Goal: Transaction & Acquisition: Purchase product/service

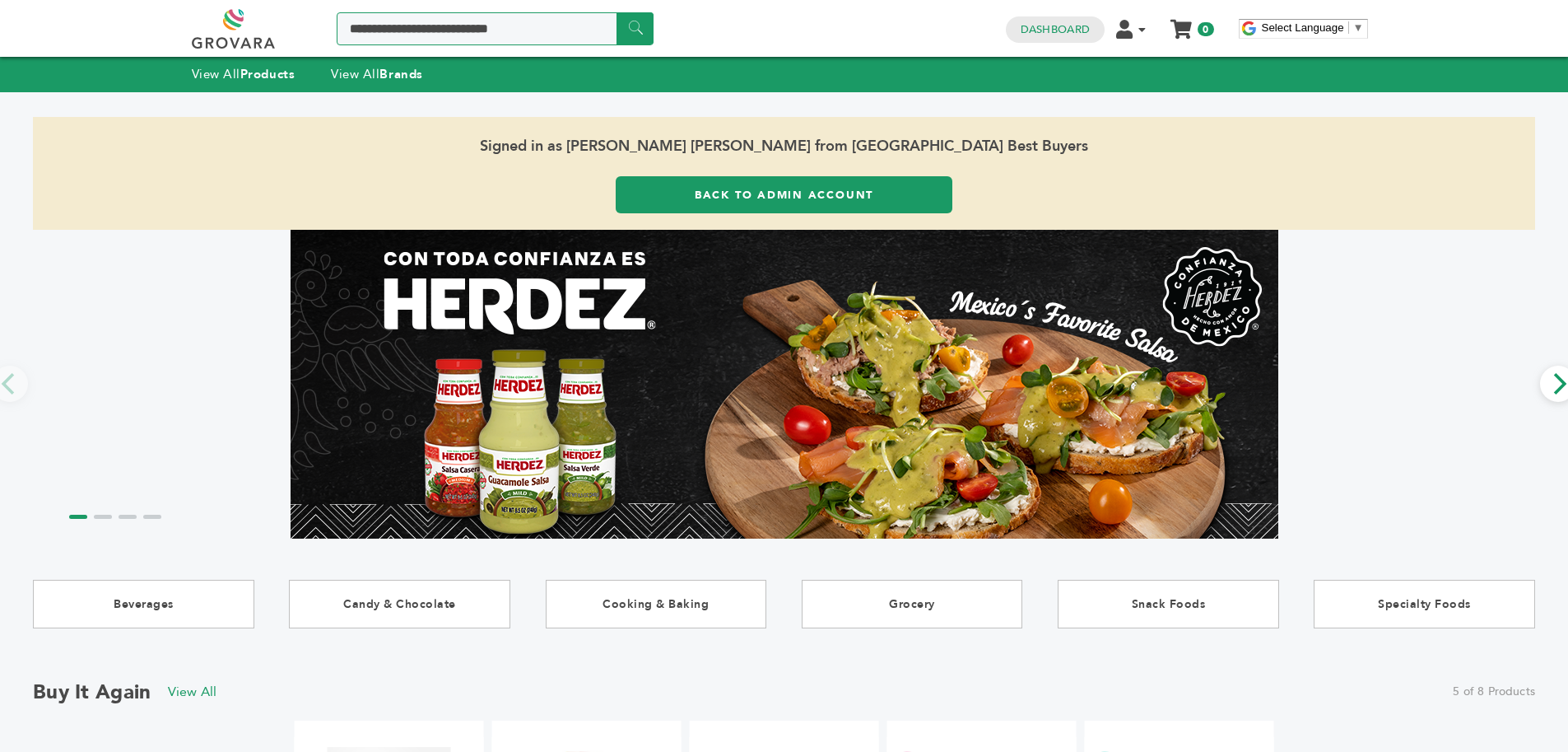
click at [391, 14] on input "Search a product or brand..." at bounding box center [495, 29] width 317 height 33
type input "*******"
click at [616, 13] on input "******" at bounding box center [635, 29] width 37 height 32
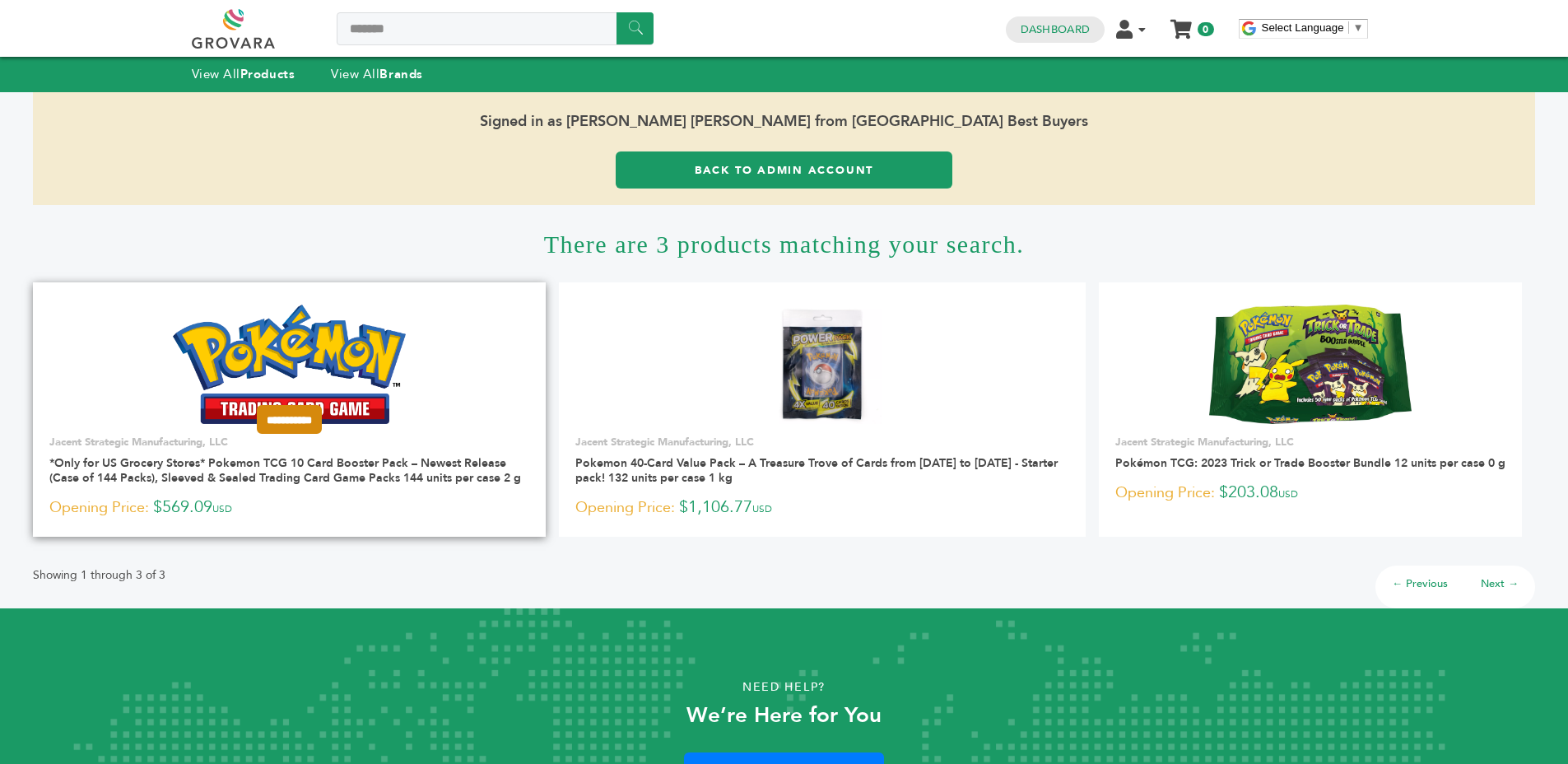
click at [282, 413] on input "**********" at bounding box center [289, 420] width 65 height 29
click at [275, 454] on input "********" at bounding box center [289, 451] width 82 height 17
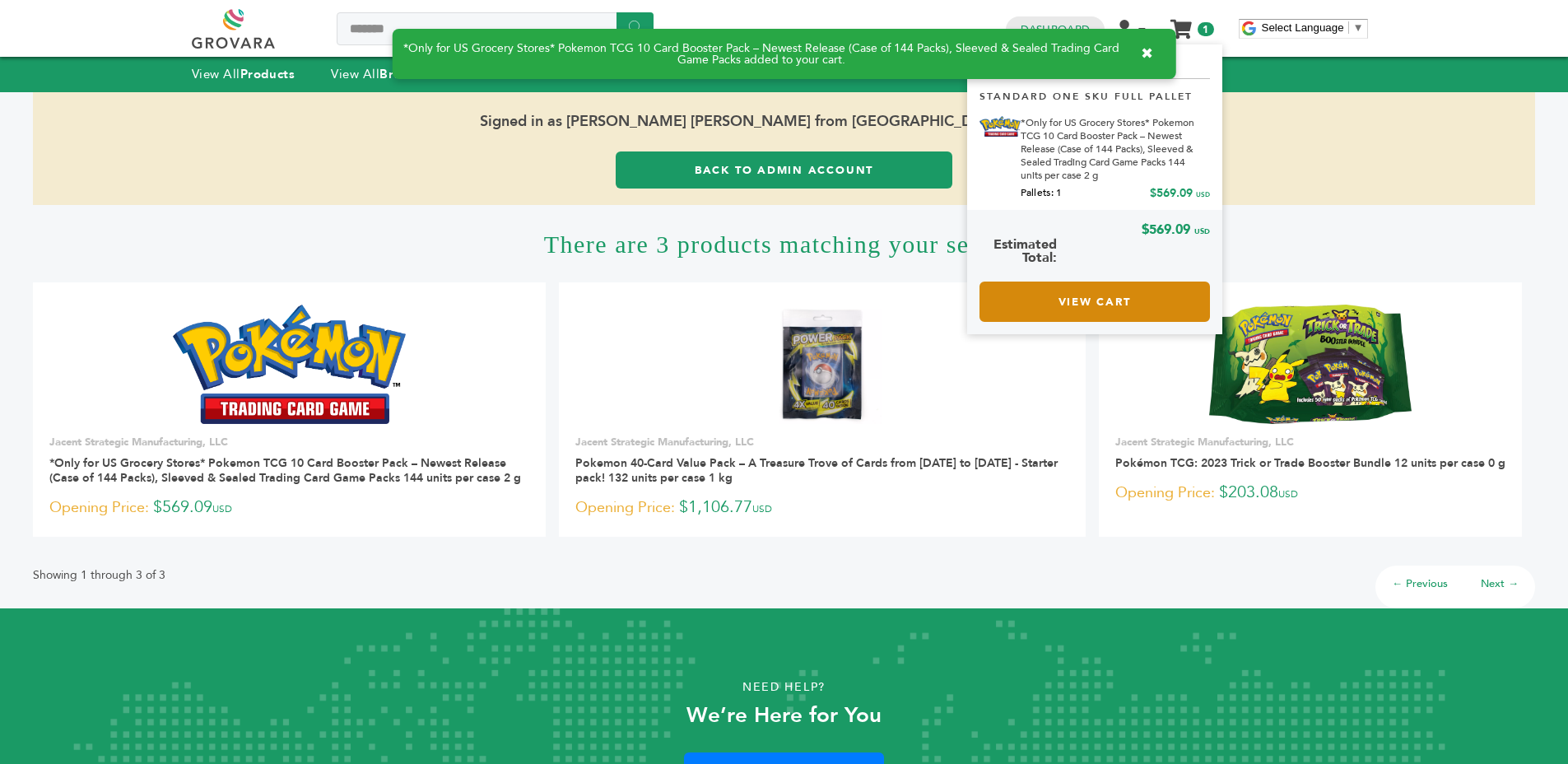
click at [1102, 300] on link "View Cart" at bounding box center [1095, 302] width 231 height 41
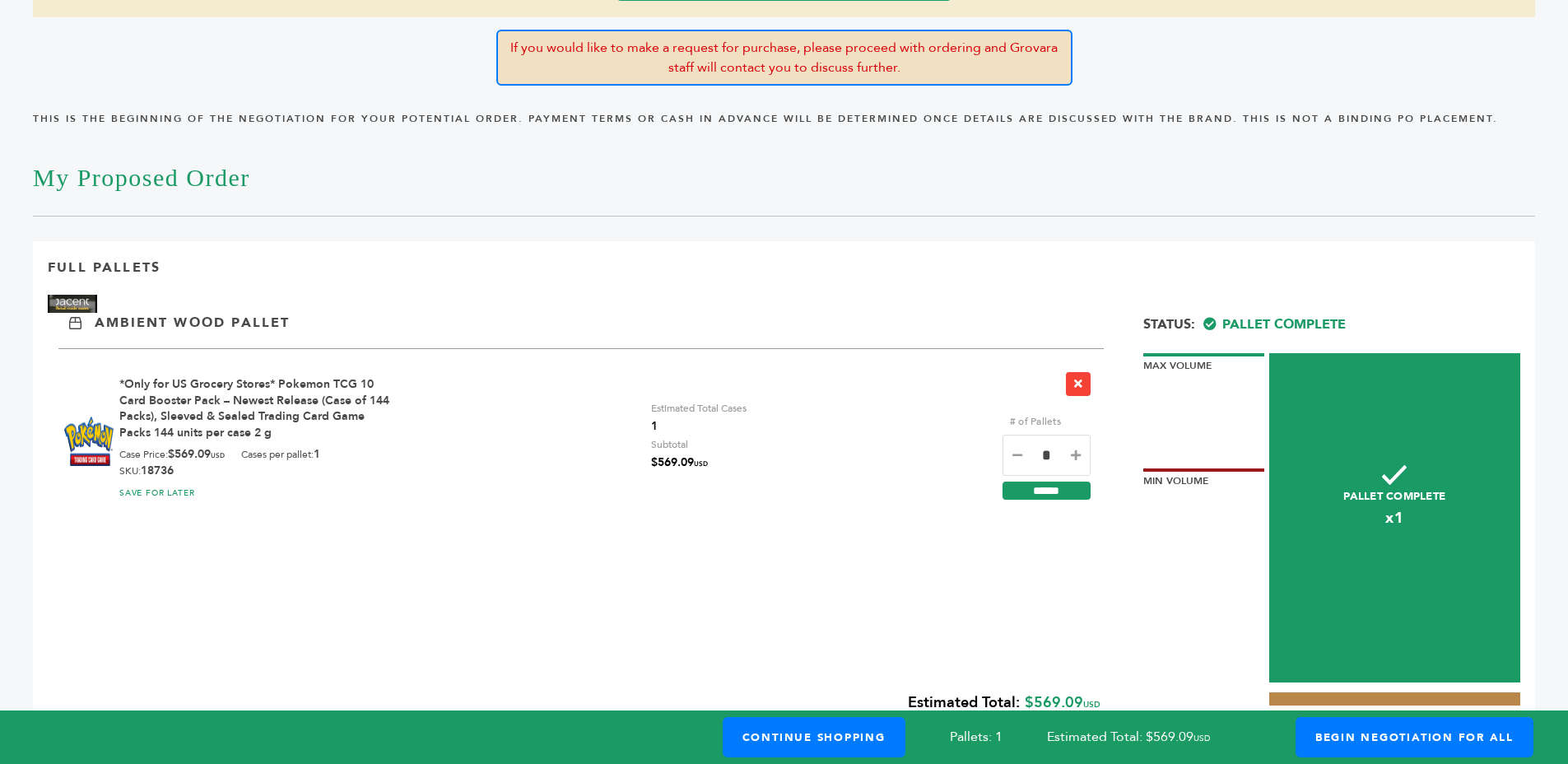
scroll to position [293, 0]
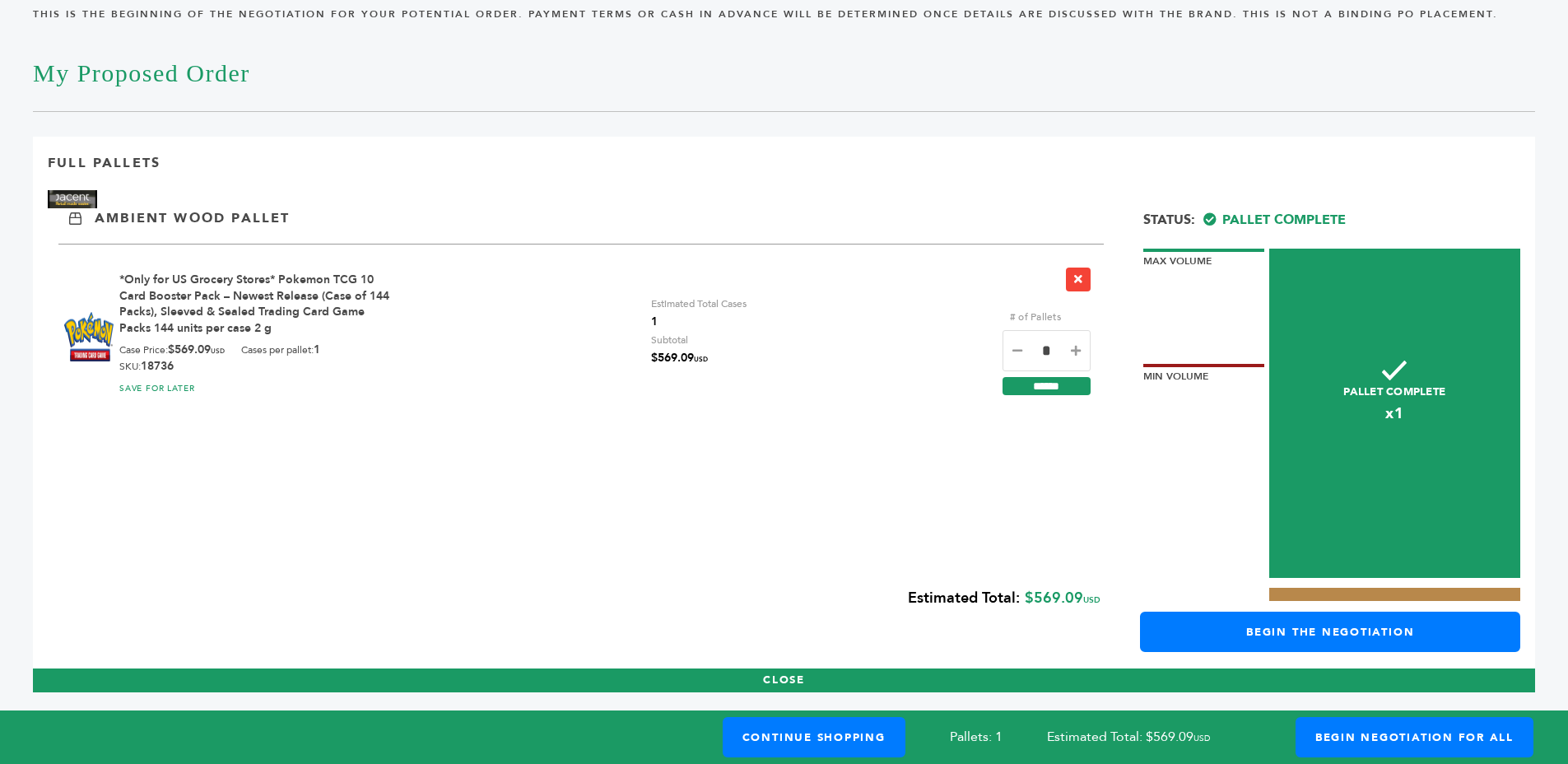
click at [250, 345] on div "Cases per pallet: 1" at bounding box center [281, 350] width 79 height 16
click at [270, 350] on div "Cases per pallet: 1" at bounding box center [281, 350] width 79 height 16
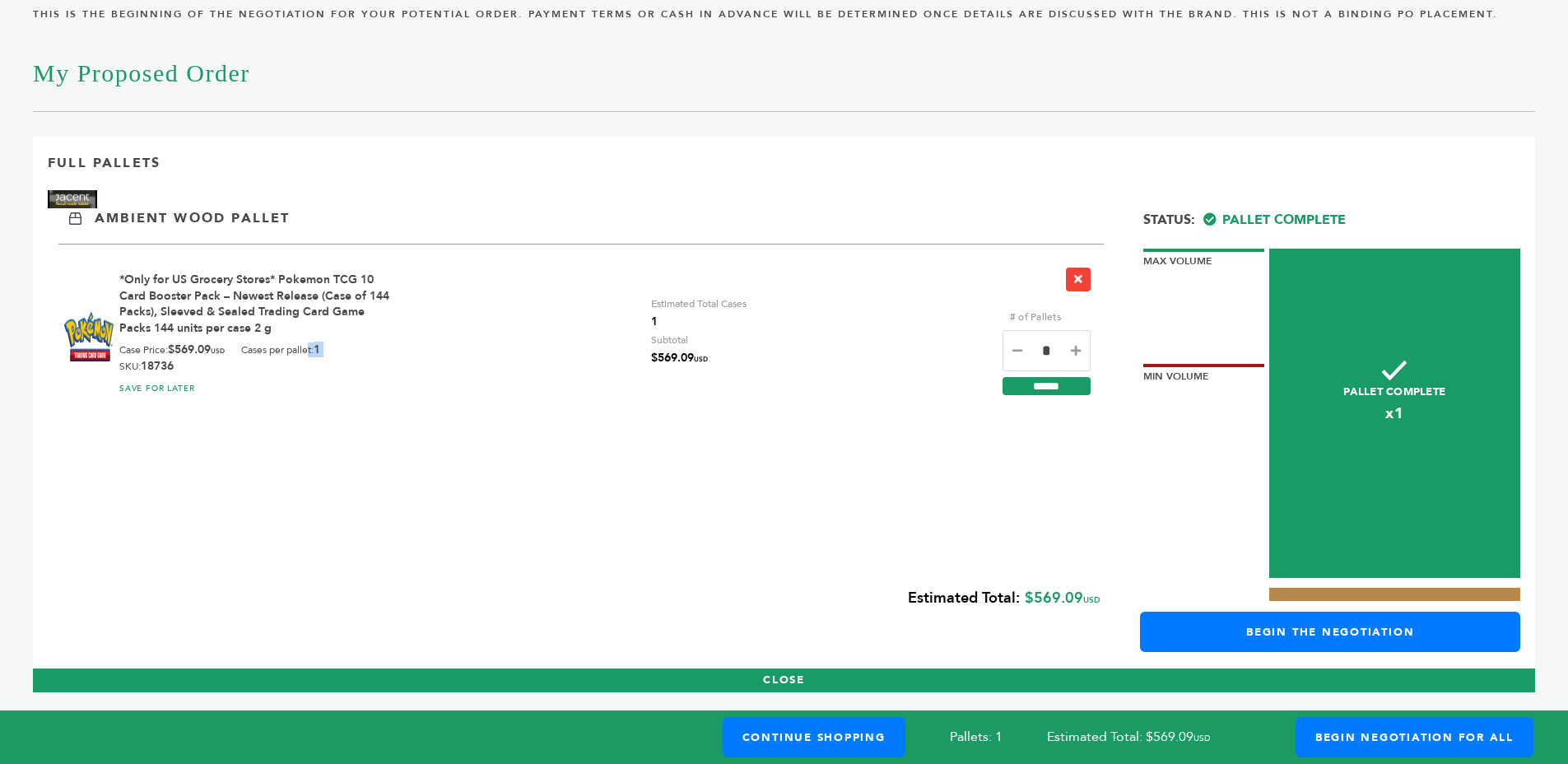
click at [270, 350] on div "Cases per pallet: 1" at bounding box center [281, 350] width 79 height 16
click at [214, 354] on b "$569.09 USD" at bounding box center [196, 349] width 57 height 15
click at [212, 360] on div "Case Price: $569.09 USD Cases per pallet: 1 SKU: 18736" at bounding box center [257, 358] width 275 height 31
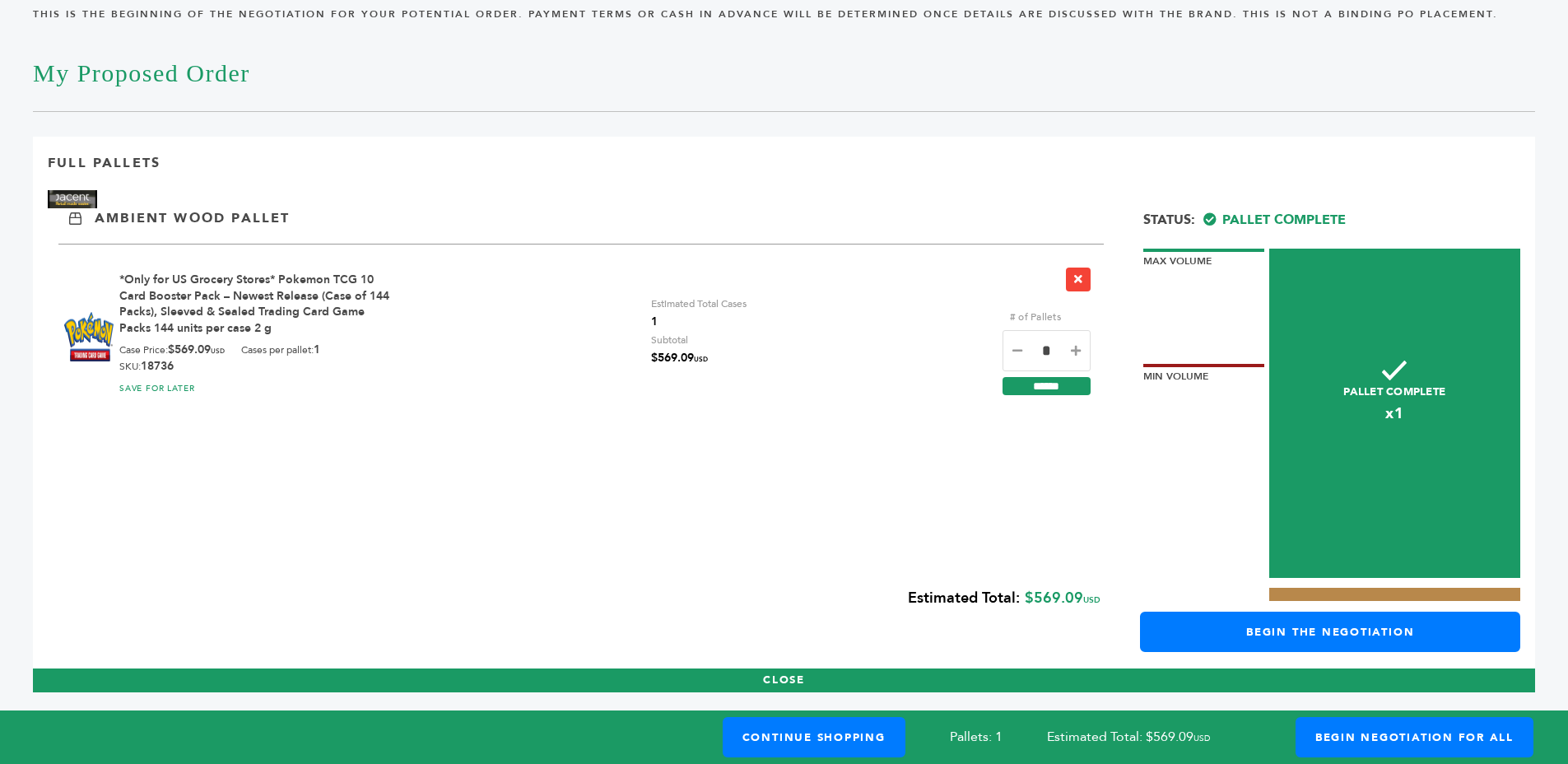
click at [212, 360] on div "Case Price: $569.09 USD Cases per pallet: 1 SKU: 18736" at bounding box center [257, 358] width 275 height 31
click at [272, 365] on div "Case Price: $569.09 USD Cases per pallet: 1 SKU: 18736" at bounding box center [257, 358] width 275 height 31
click at [1030, 604] on div "Estimated Total: $569.09 USD" at bounding box center [574, 599] width 1053 height 42
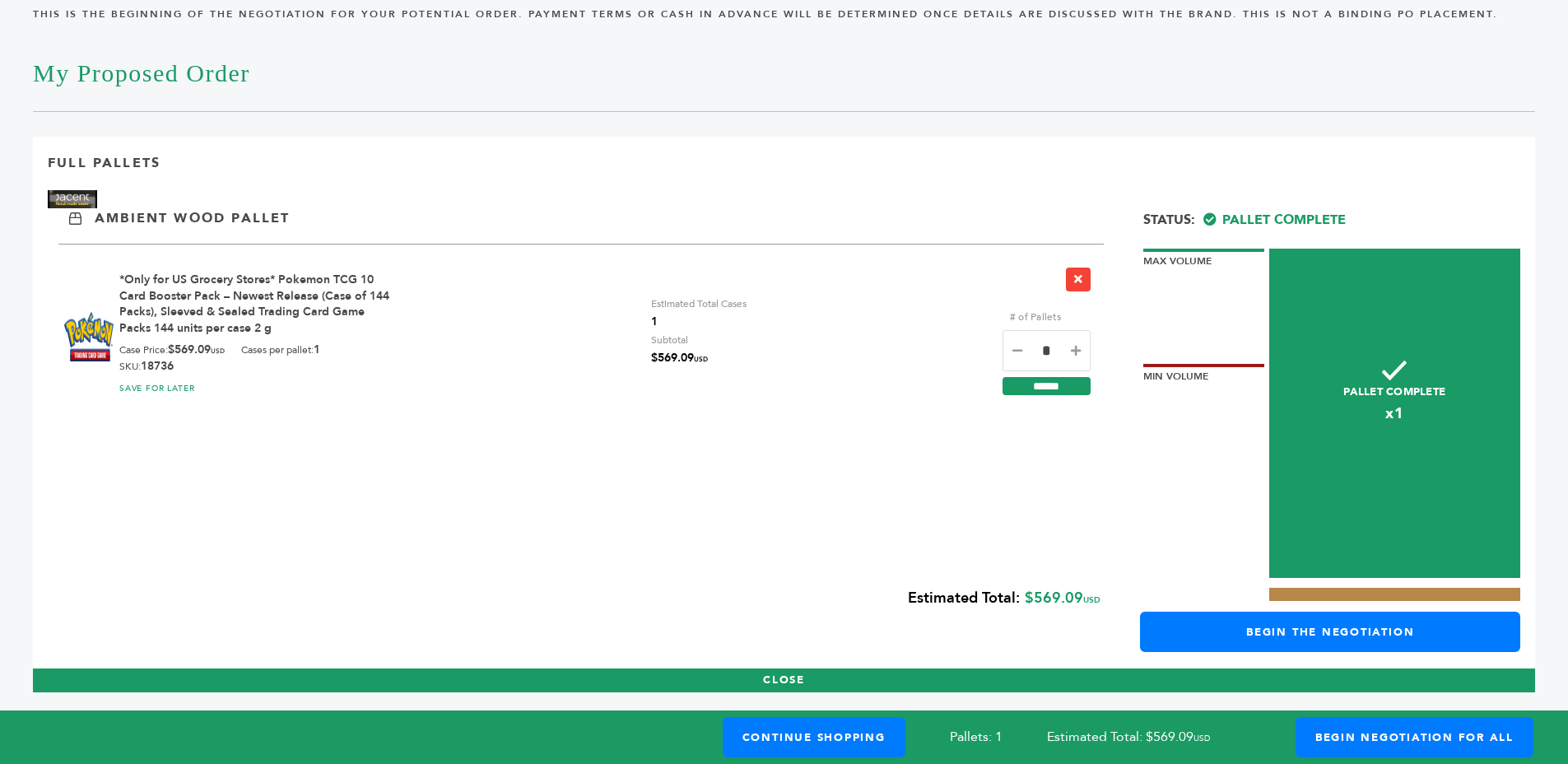
click at [1030, 604] on div "Estimated Total: $569.09 USD" at bounding box center [574, 599] width 1053 height 42
click at [1093, 592] on div "Estimated Total: $569.09 USD" at bounding box center [574, 599] width 1053 height 42
click at [131, 359] on div "SKU: 18736" at bounding box center [147, 365] width 54 height 14
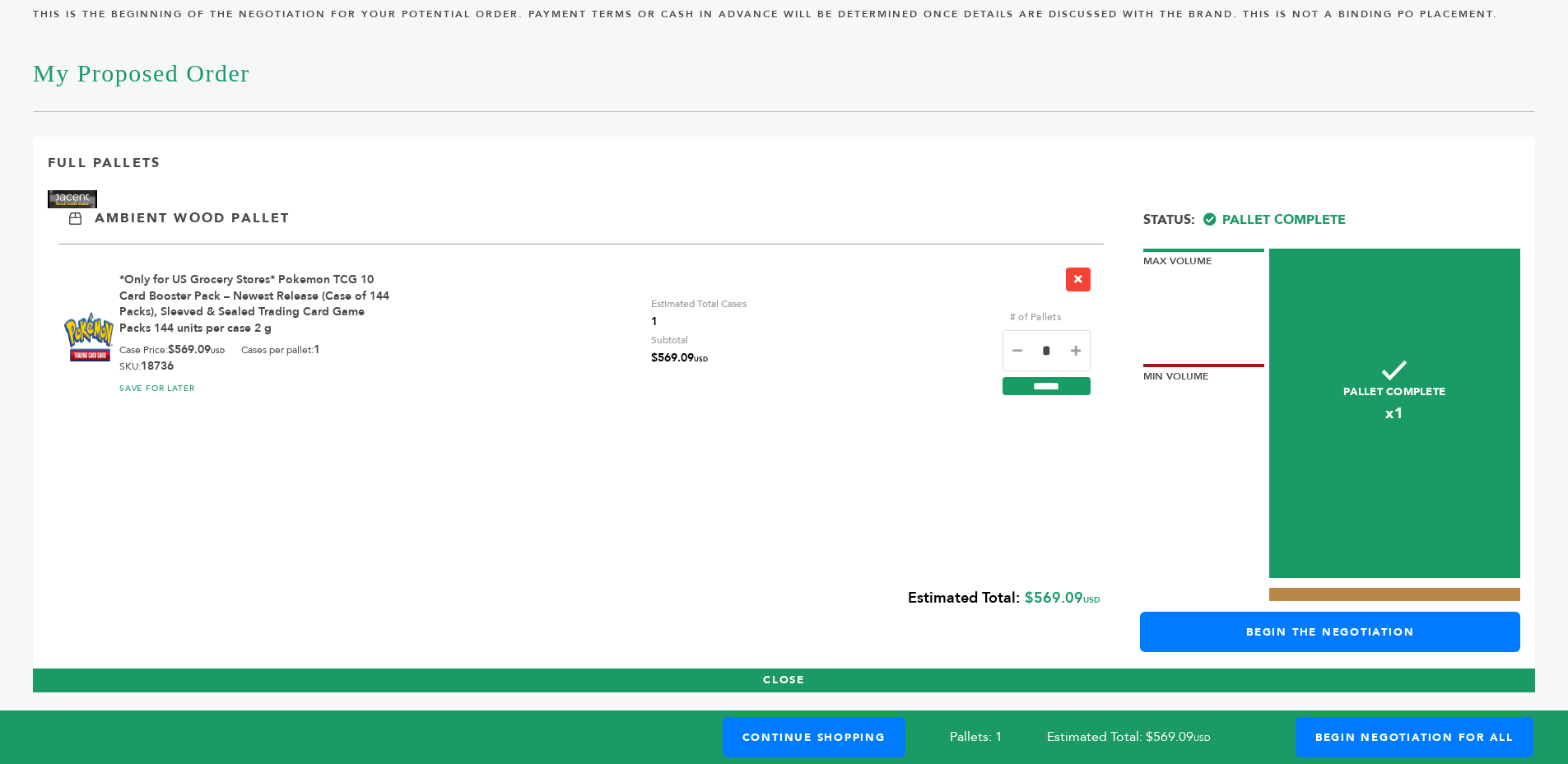
click at [144, 349] on div "Case Price: $569.09 USD" at bounding box center [172, 350] width 105 height 16
click at [242, 361] on div "Case Price: $569.09 USD Cases per pallet: 1 SKU: 18736" at bounding box center [257, 358] width 275 height 31
click at [257, 346] on div "Cases per pallet: 1" at bounding box center [281, 350] width 79 height 16
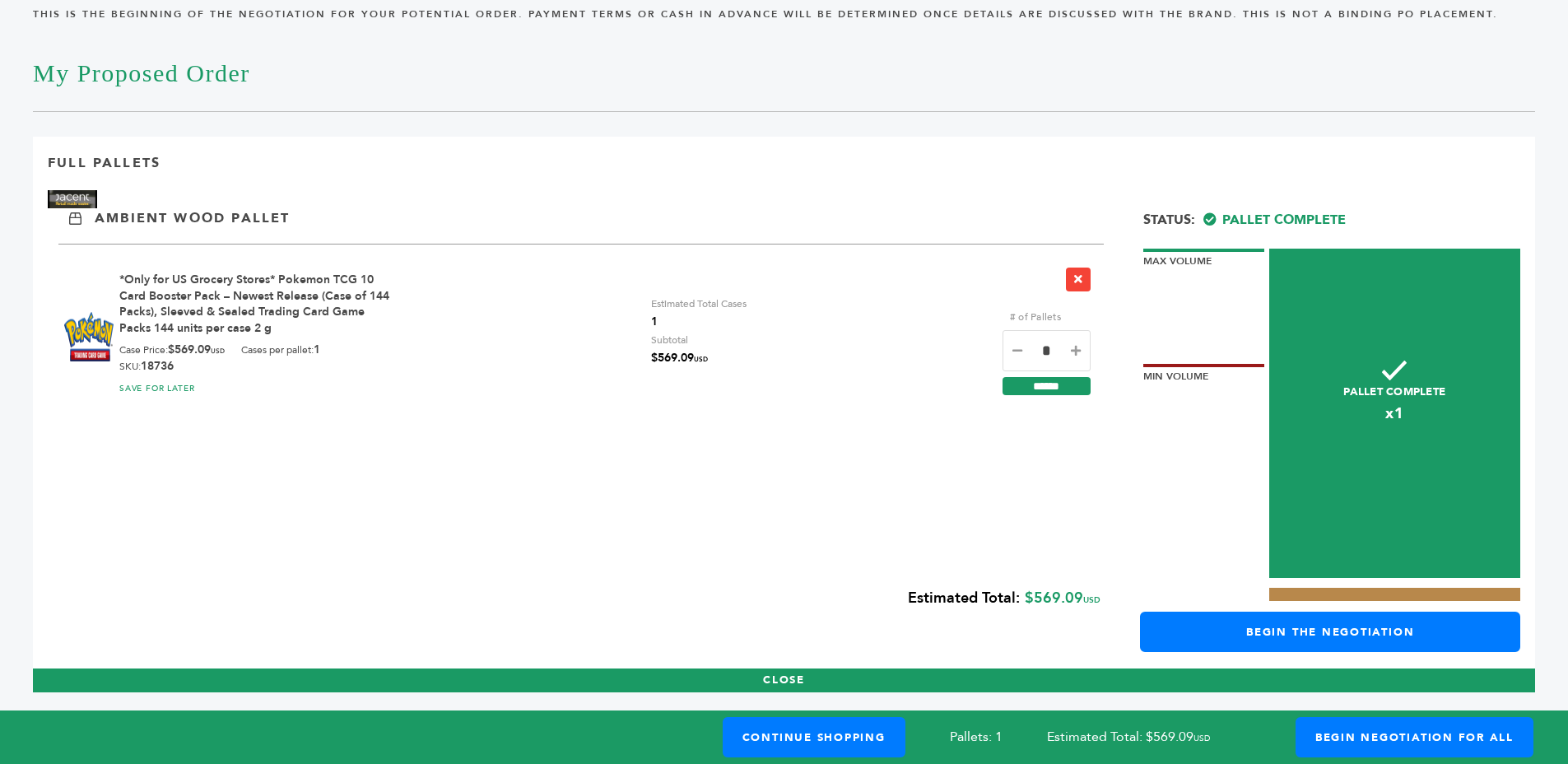
click at [257, 346] on div "Cases per pallet: 1" at bounding box center [281, 350] width 79 height 16
click at [387, 352] on div "Case Price: $569.09 USD Cases per pallet: 1 SKU: 18736" at bounding box center [257, 358] width 275 height 31
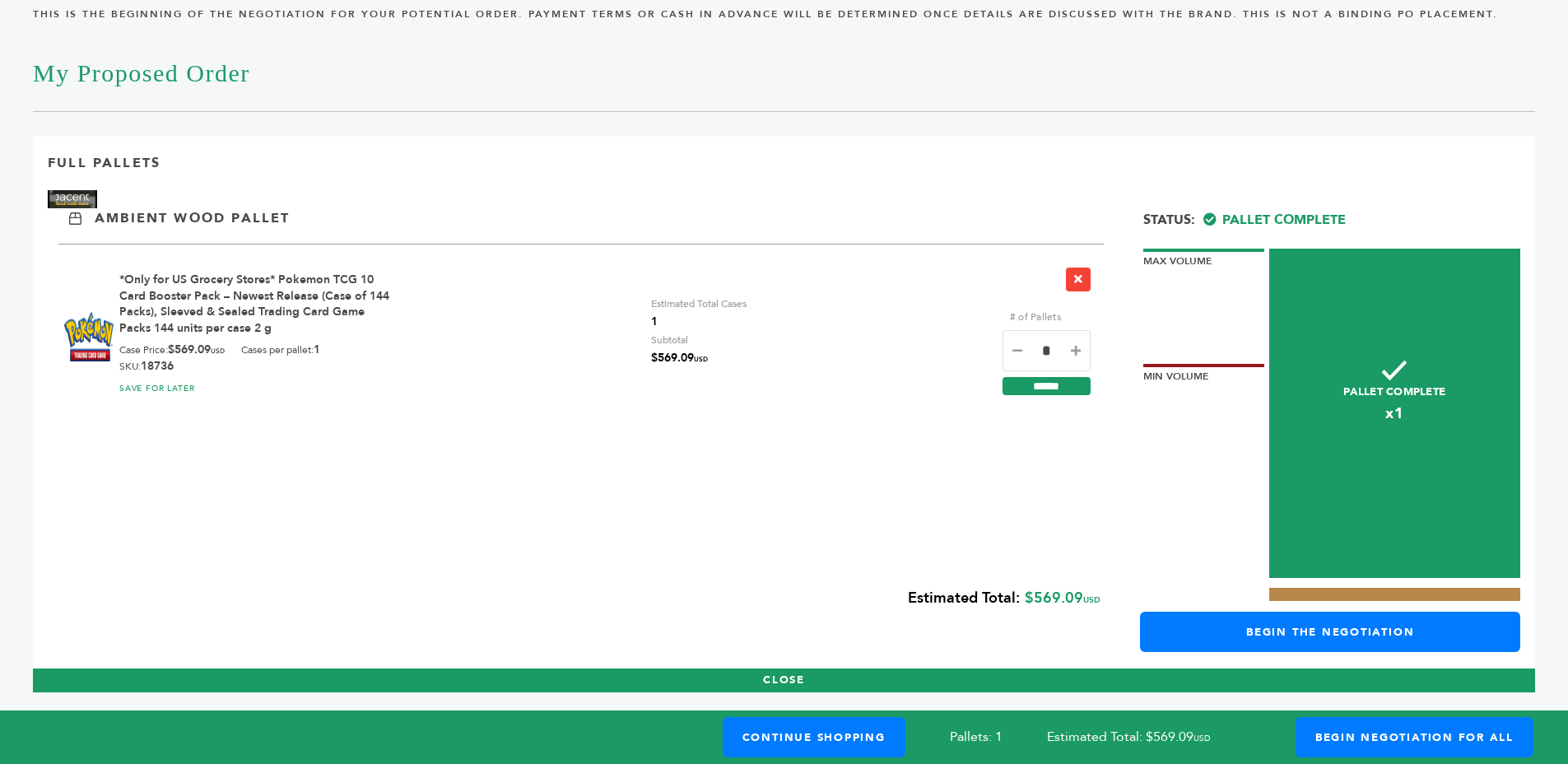
click at [248, 356] on div "Cases per pallet: 1" at bounding box center [281, 350] width 79 height 16
click at [973, 738] on span "Pallets: 1" at bounding box center [976, 736] width 53 height 18
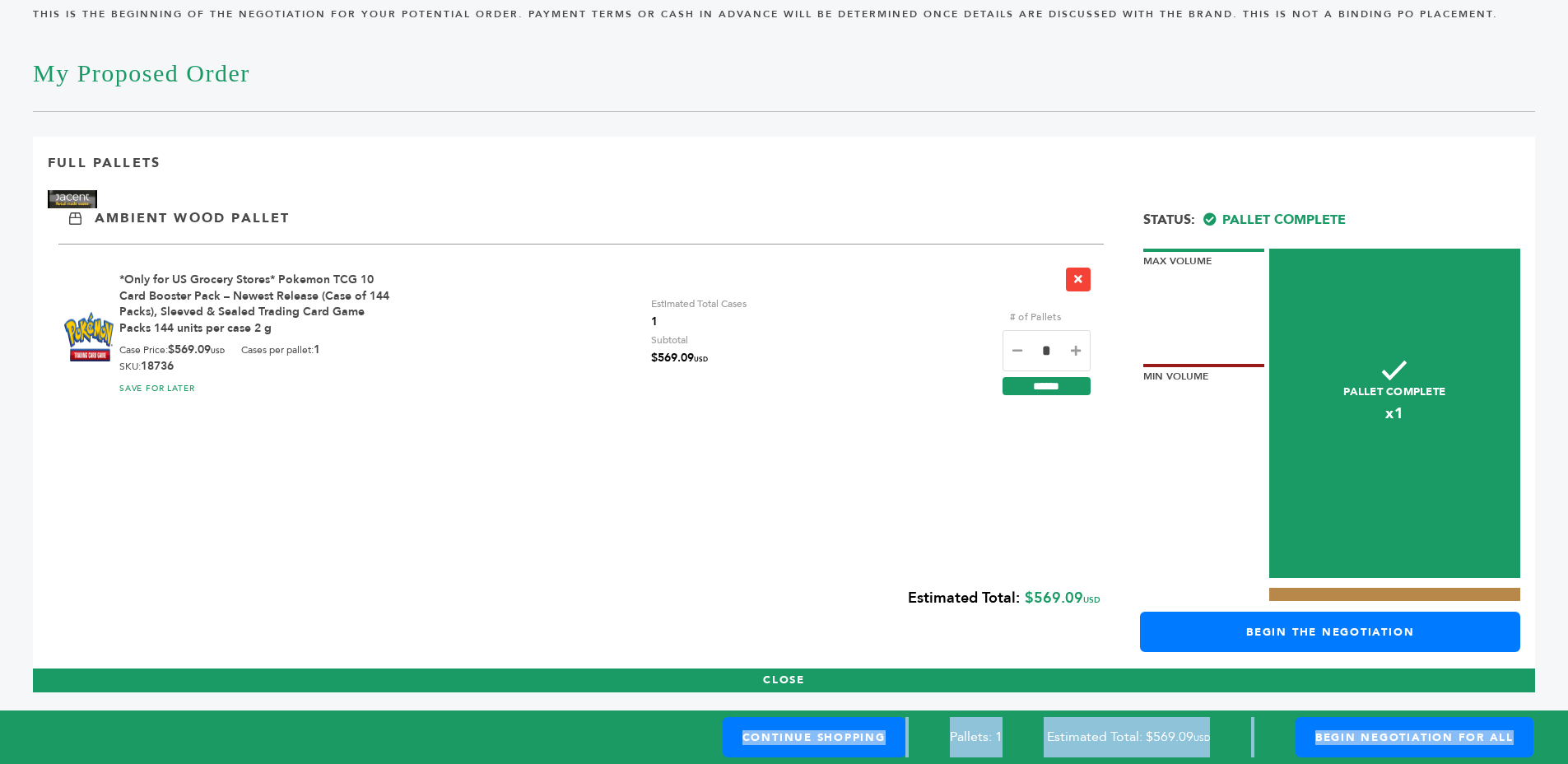
click at [973, 738] on span "Pallets: 1" at bounding box center [976, 736] width 53 height 18
click at [978, 413] on div "Full Pallets Ambient Wood Pallet # of Pallets Subtotal *Only for US Grocery Sto…" at bounding box center [784, 414] width 1502 height 555
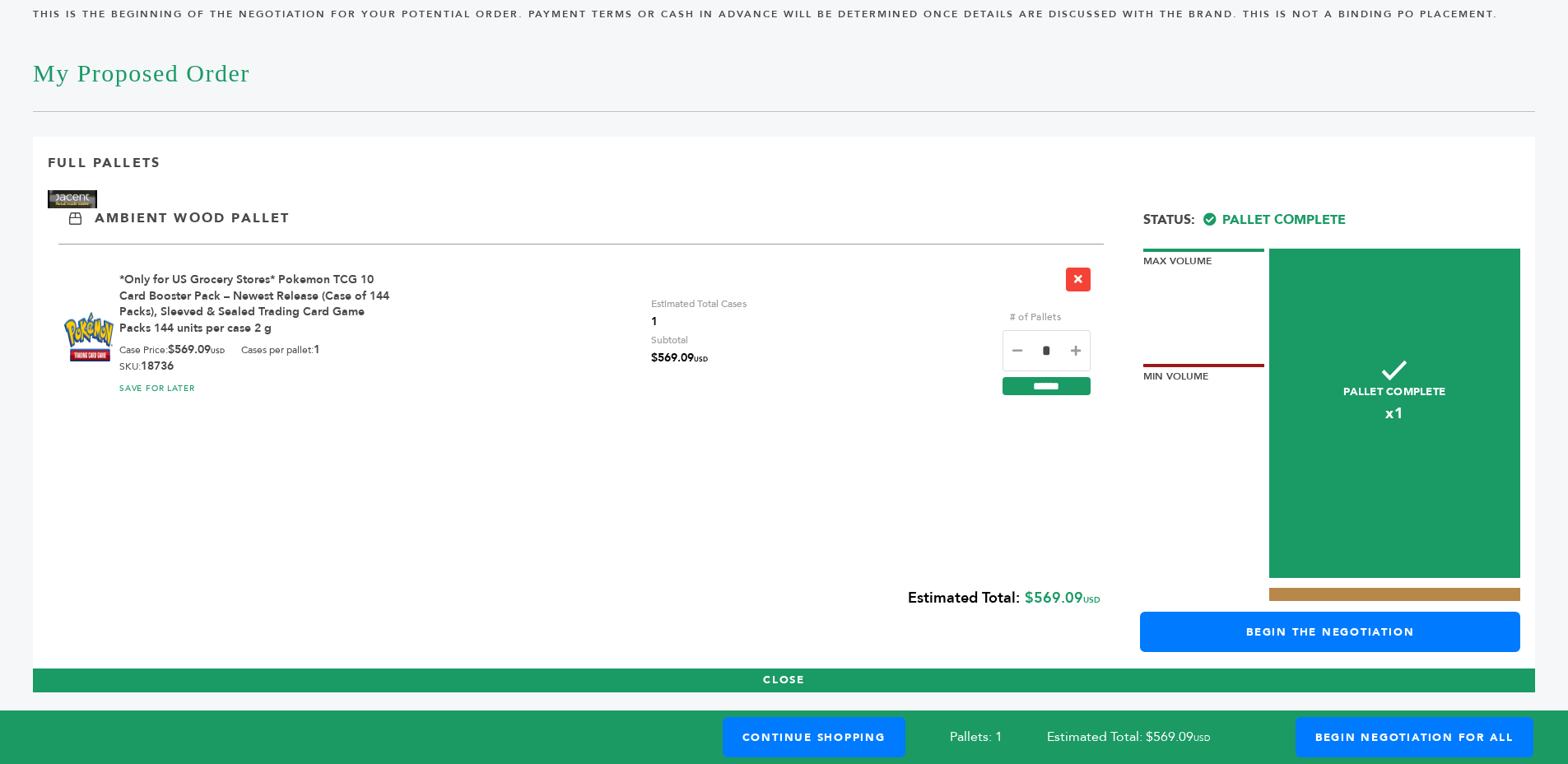
click at [750, 421] on div "Full Pallets Ambient Wood Pallet # of Pallets Subtotal *Only for US Grocery Sto…" at bounding box center [784, 414] width 1502 height 555
